Goal: Information Seeking & Learning: Get advice/opinions

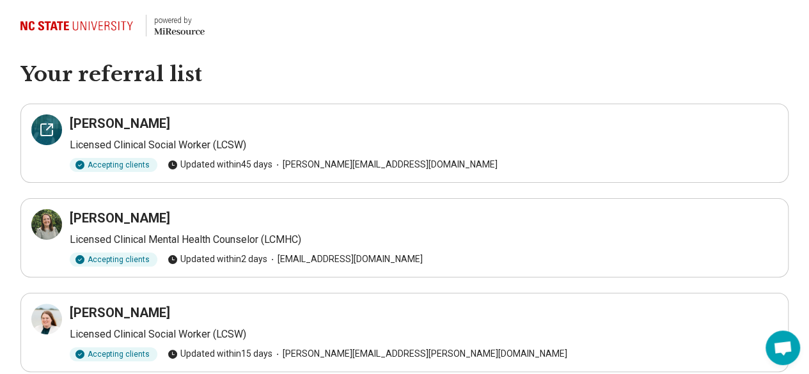
click at [44, 124] on icon at bounding box center [47, 130] width 12 height 12
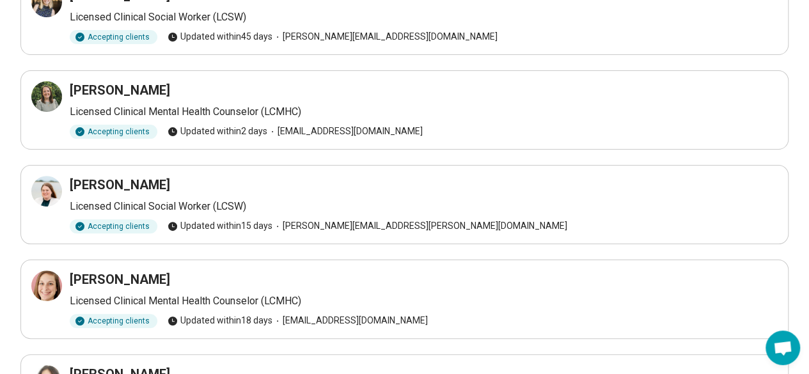
scroll to position [192, 0]
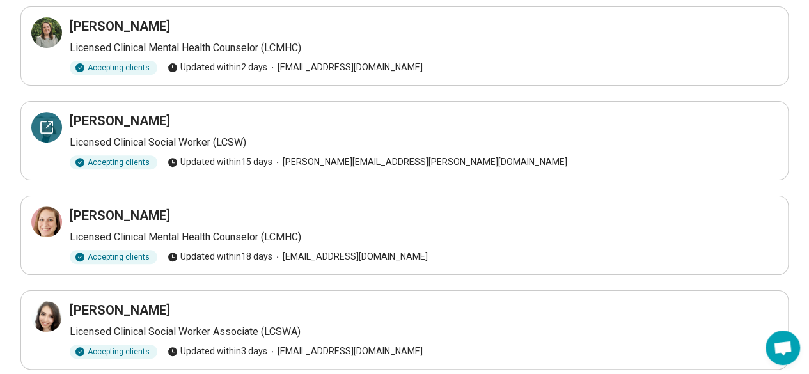
click at [45, 124] on icon at bounding box center [46, 127] width 15 height 15
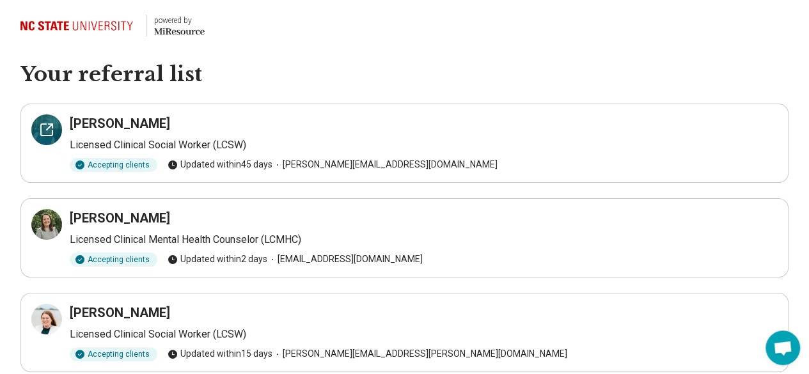
click at [42, 125] on icon at bounding box center [46, 129] width 15 height 15
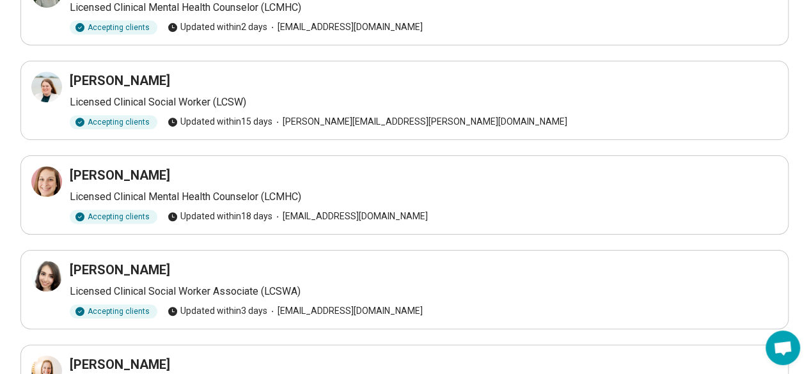
scroll to position [40, 0]
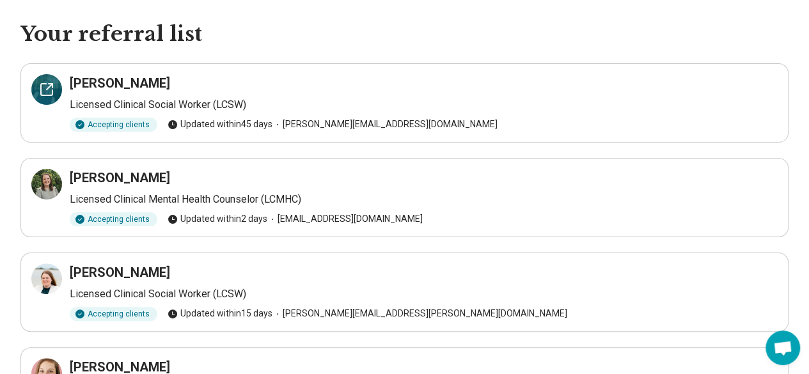
click at [46, 79] on div at bounding box center [46, 89] width 31 height 31
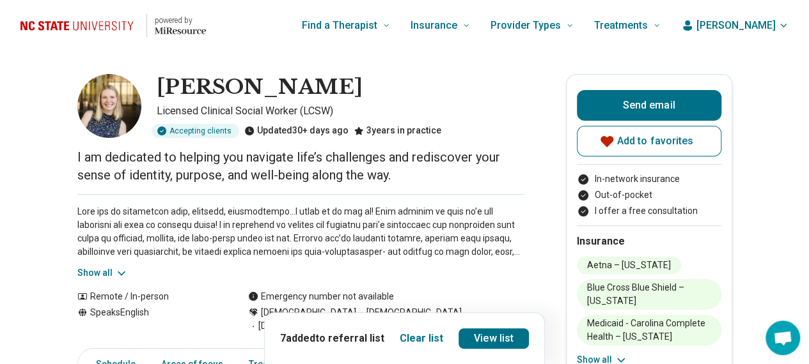
click at [110, 273] on button "Show all" at bounding box center [102, 273] width 51 height 13
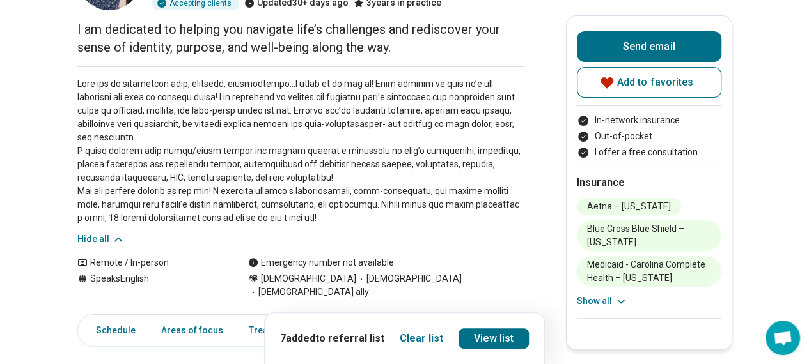
scroll to position [64, 0]
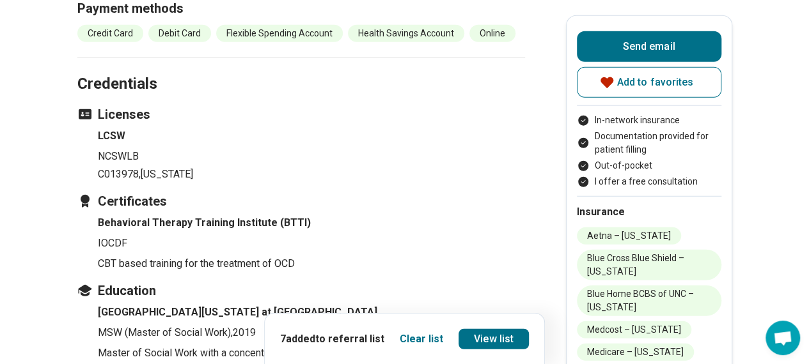
scroll to position [1918, 0]
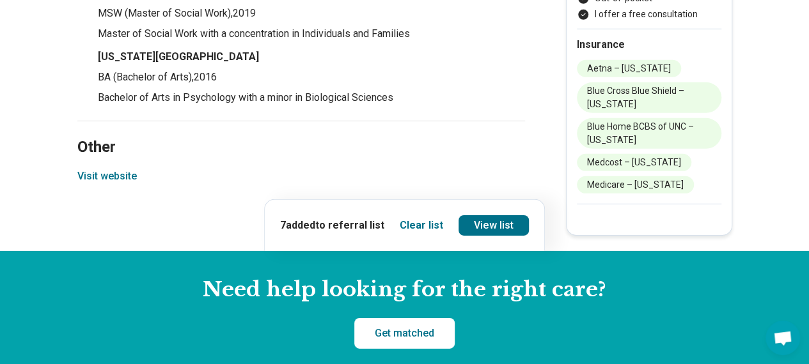
click at [105, 169] on button "Visit website" at bounding box center [106, 176] width 59 height 15
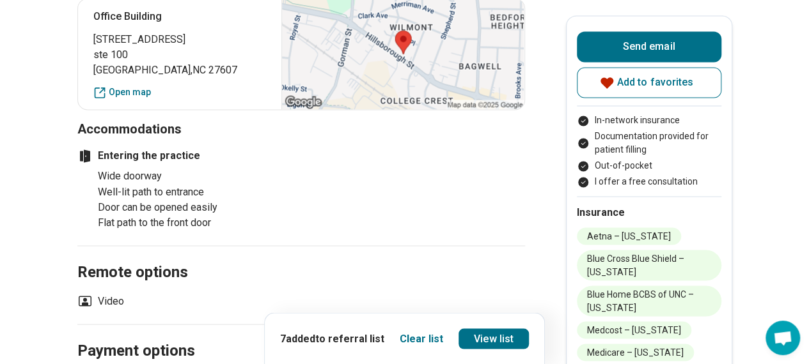
scroll to position [575, 0]
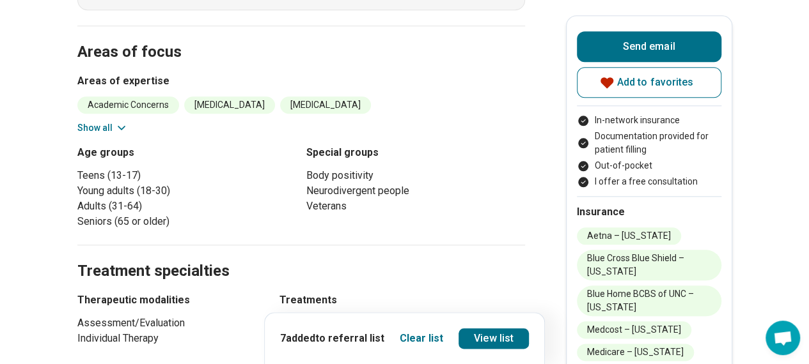
drag, startPoint x: 547, startPoint y: 189, endPoint x: 447, endPoint y: 182, distance: 100.6
click at [447, 230] on h2 "Treatment specialties" at bounding box center [301, 256] width 448 height 52
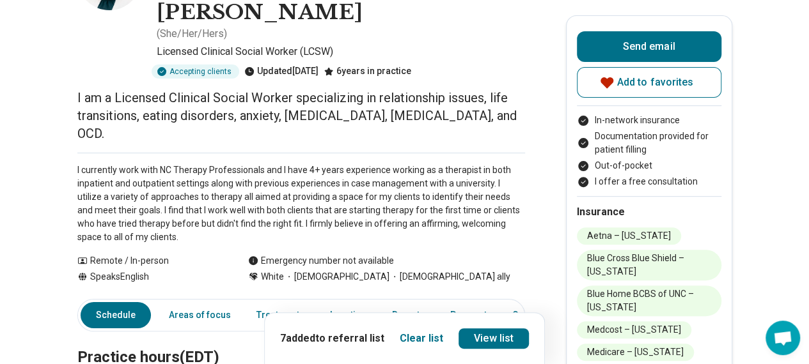
scroll to position [0, 0]
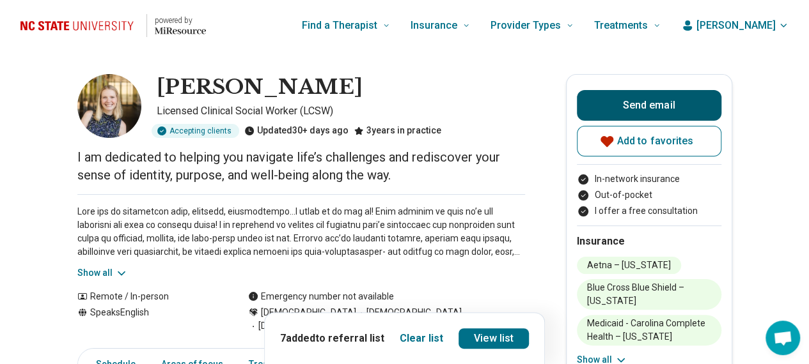
click at [651, 99] on button "Send email" at bounding box center [649, 105] width 145 height 31
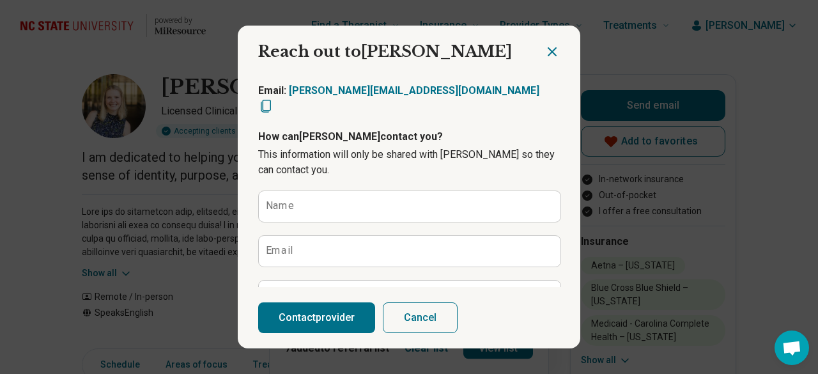
click at [549, 51] on icon "Close dialog" at bounding box center [553, 52] width 8 height 8
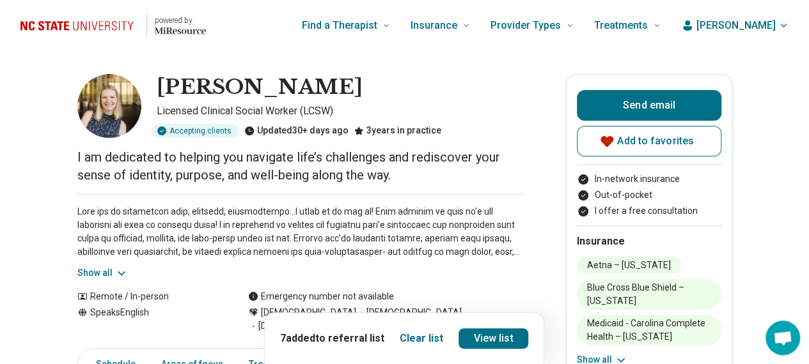
click at [119, 98] on img at bounding box center [109, 106] width 64 height 64
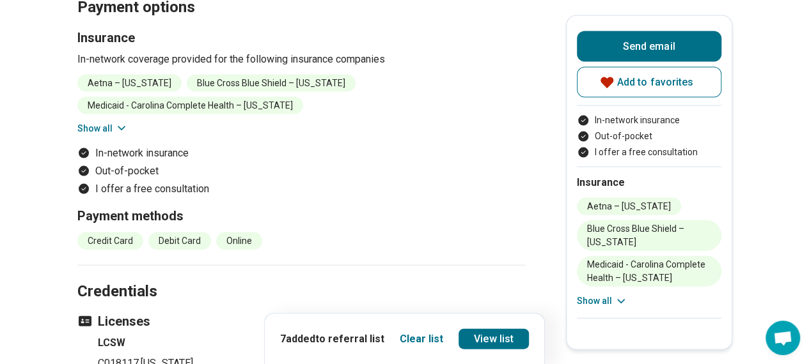
scroll to position [1662, 0]
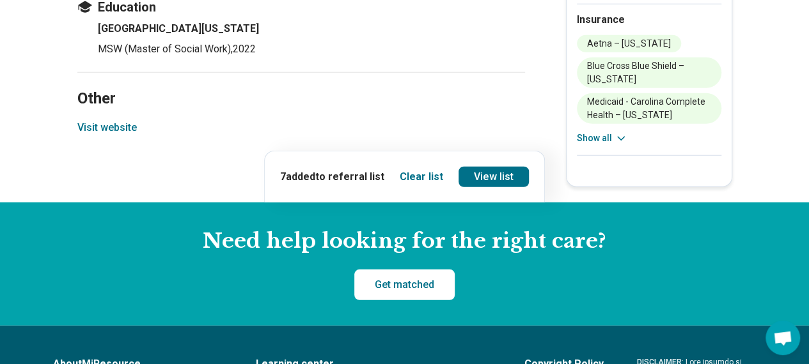
click at [121, 120] on button "Visit website" at bounding box center [106, 127] width 59 height 15
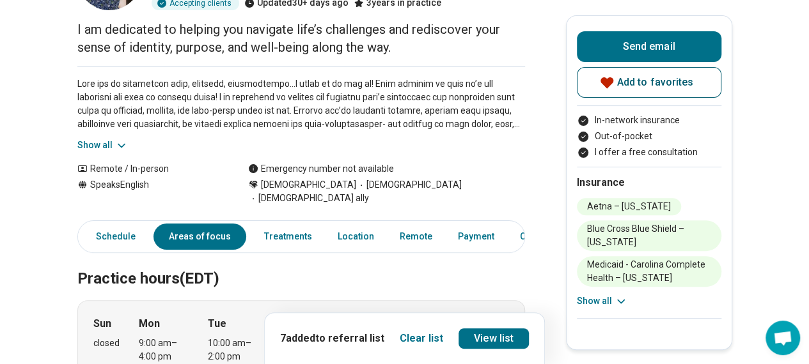
scroll to position [0, 0]
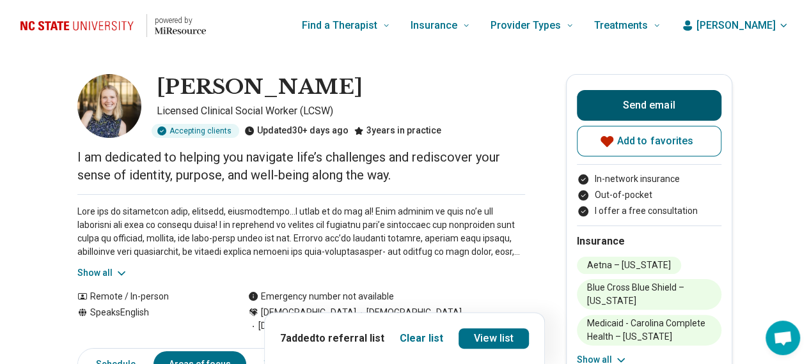
click at [604, 111] on button "Send email" at bounding box center [649, 105] width 145 height 31
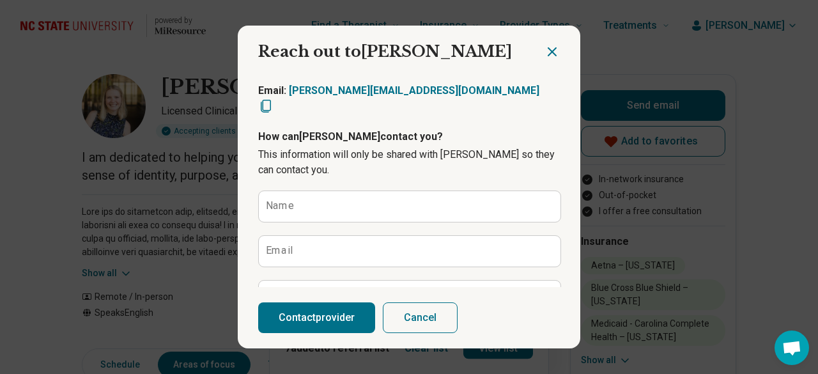
click at [274, 98] on icon "Copy email" at bounding box center [265, 105] width 15 height 15
type textarea "*"
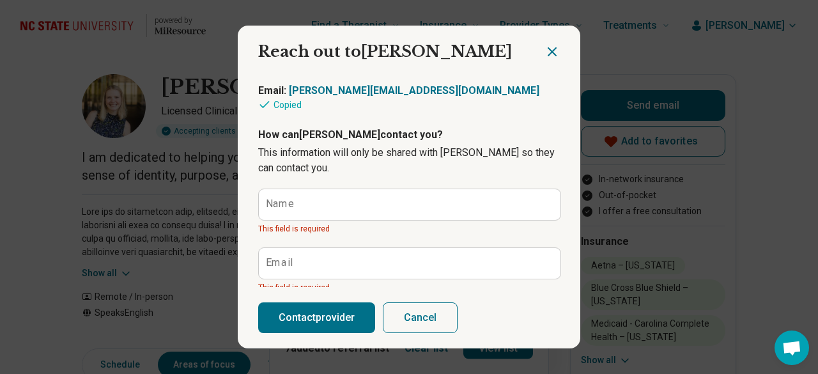
click at [547, 49] on icon "Close dialog" at bounding box center [552, 51] width 15 height 15
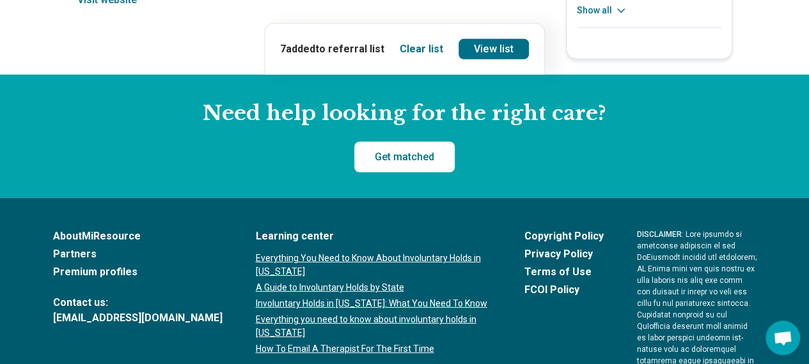
scroll to position [1662, 0]
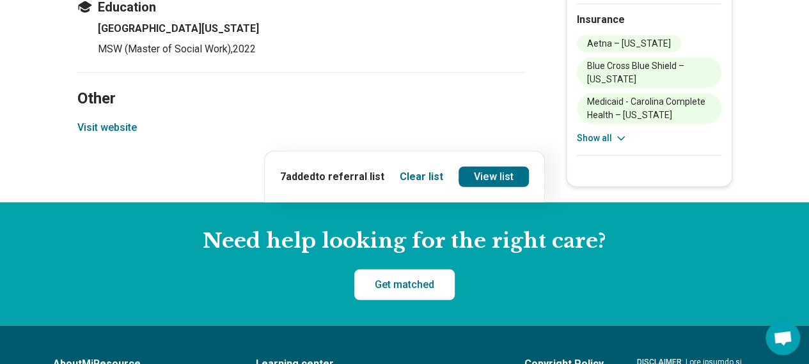
click at [127, 120] on button "Visit website" at bounding box center [106, 127] width 59 height 15
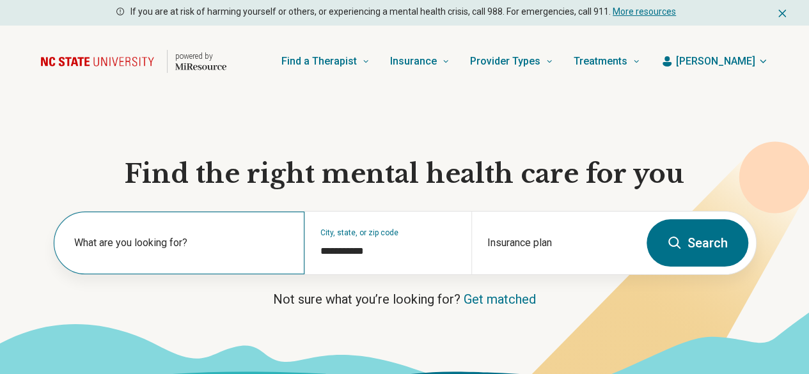
click at [159, 242] on label "What are you looking for?" at bounding box center [181, 242] width 215 height 15
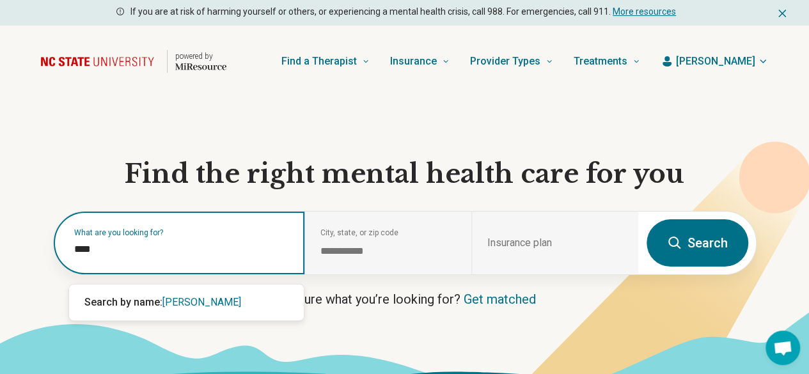
type input "*****"
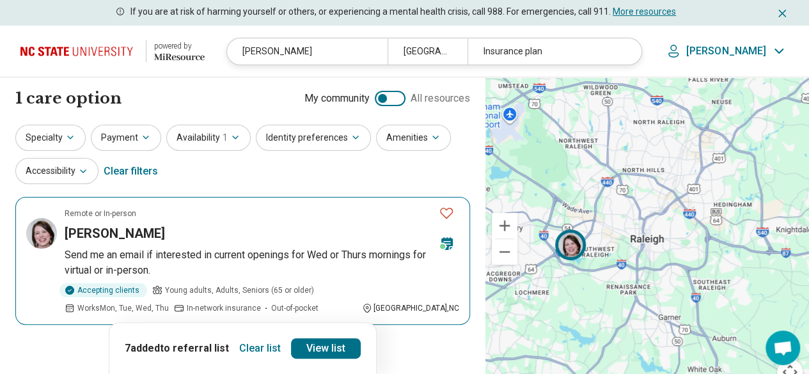
click at [42, 236] on img at bounding box center [41, 233] width 31 height 31
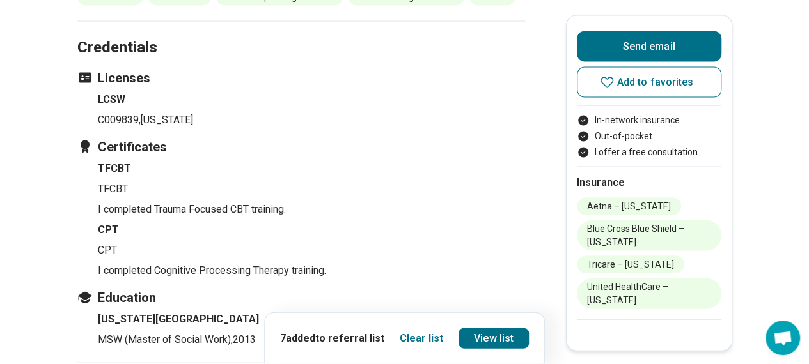
scroll to position [1343, 0]
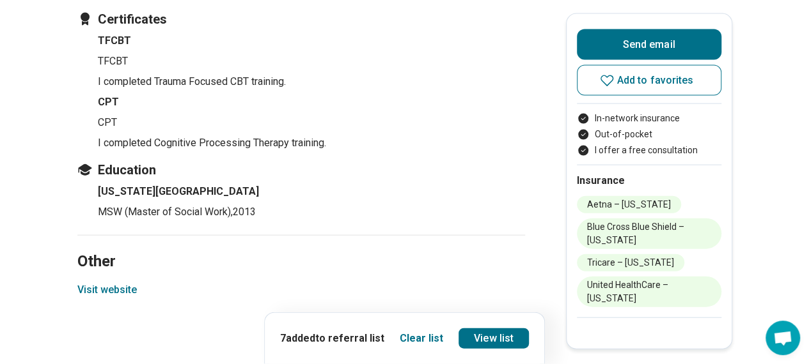
click at [107, 287] on button "Visit website" at bounding box center [106, 290] width 59 height 15
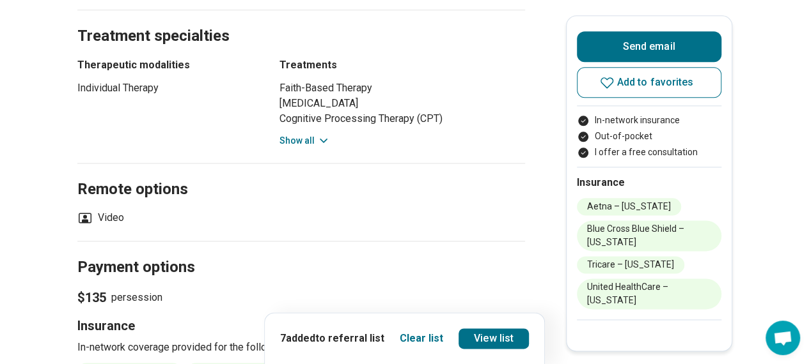
scroll to position [895, 0]
